Goal: Find contact information: Find contact information

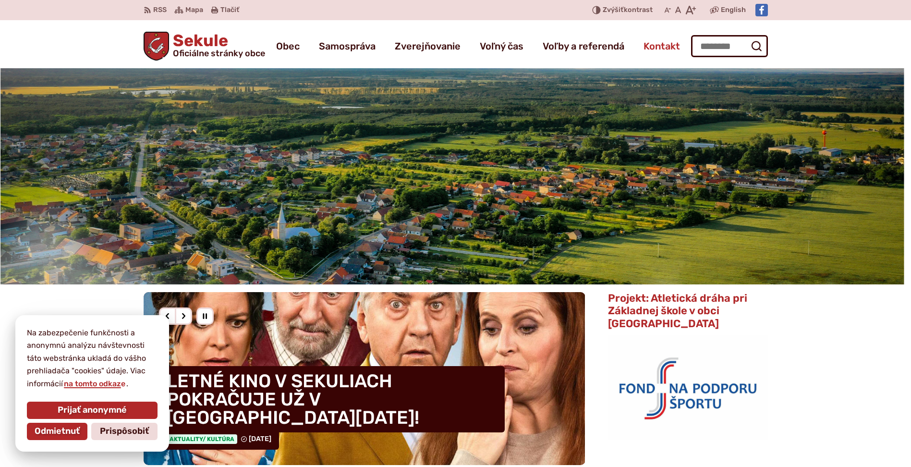
click at [671, 45] on span "Kontakt" at bounding box center [661, 46] width 36 height 27
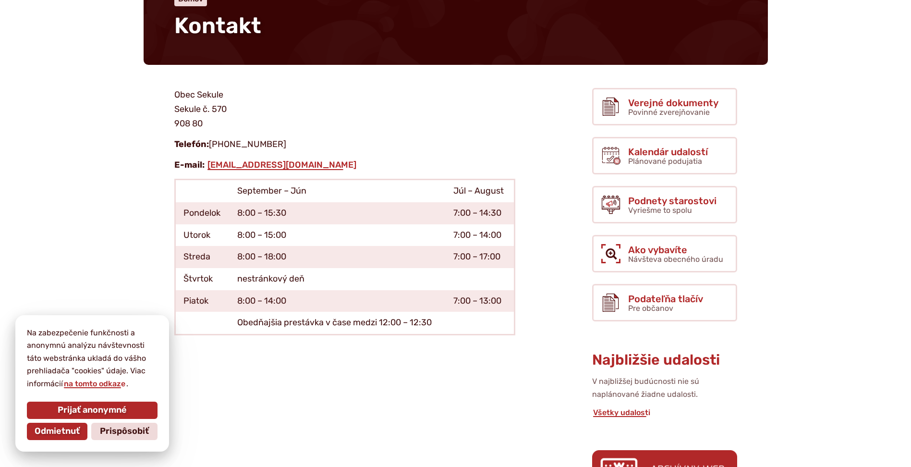
scroll to position [144, 0]
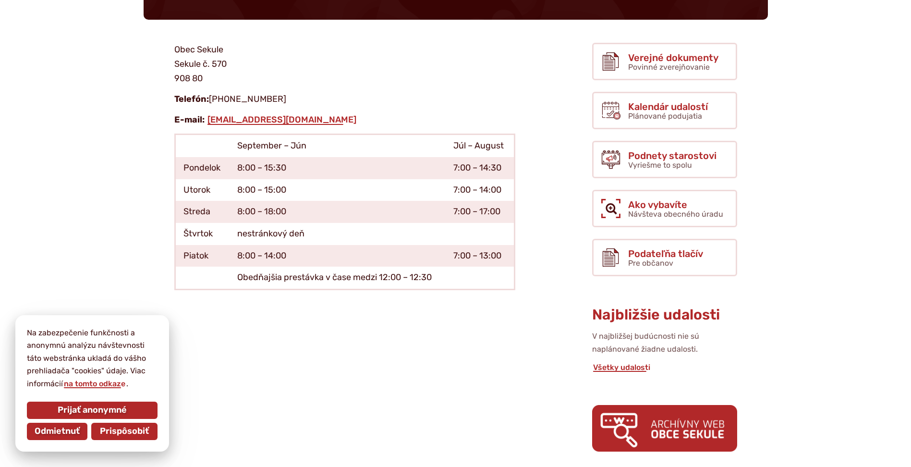
click at [125, 432] on span "Prispôsobiť" at bounding box center [124, 431] width 49 height 11
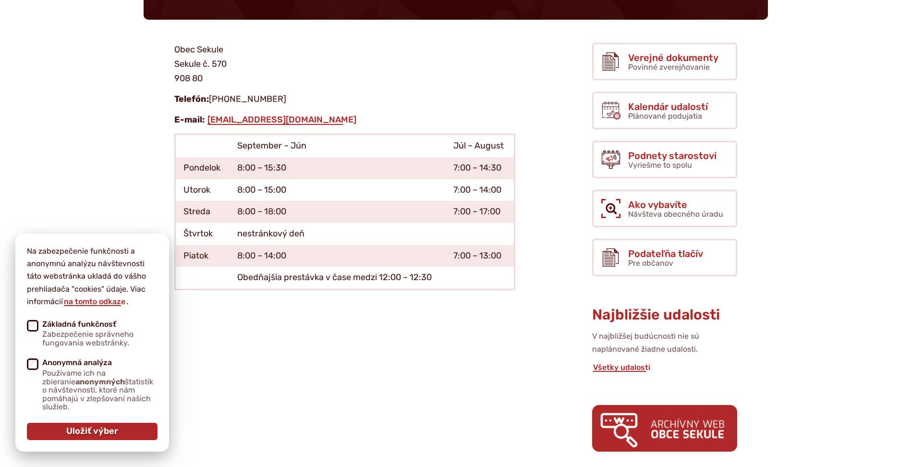
click at [97, 434] on span "Uložiť výber" at bounding box center [92, 431] width 52 height 11
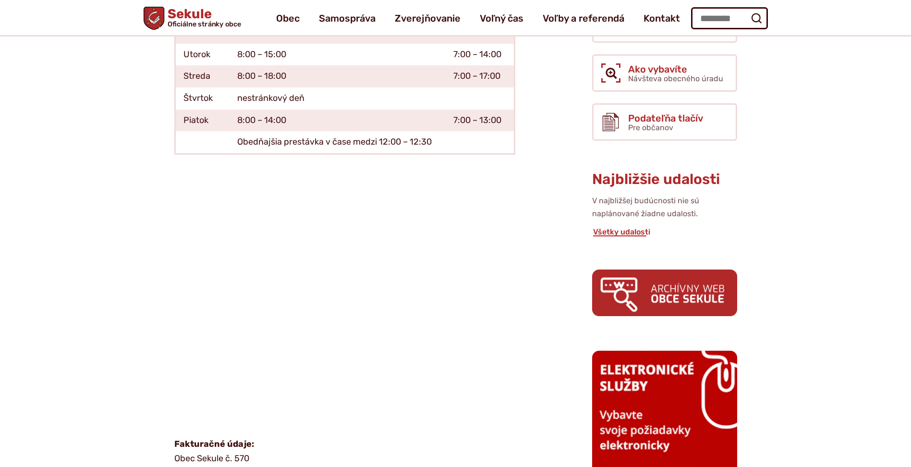
scroll to position [192, 0]
